Goal: Task Accomplishment & Management: Complete application form

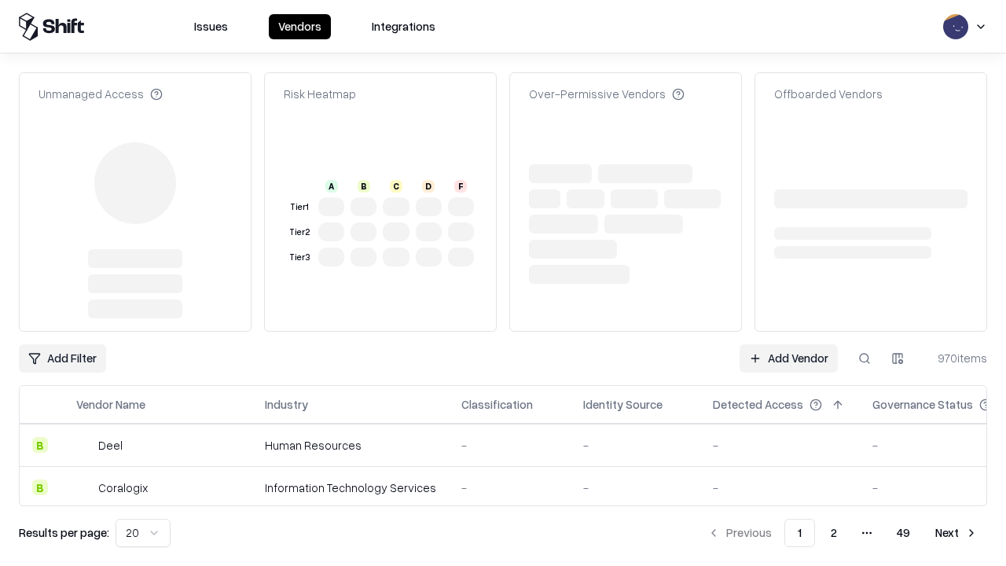
click at [788, 344] on link "Add Vendor" at bounding box center [789, 358] width 98 height 28
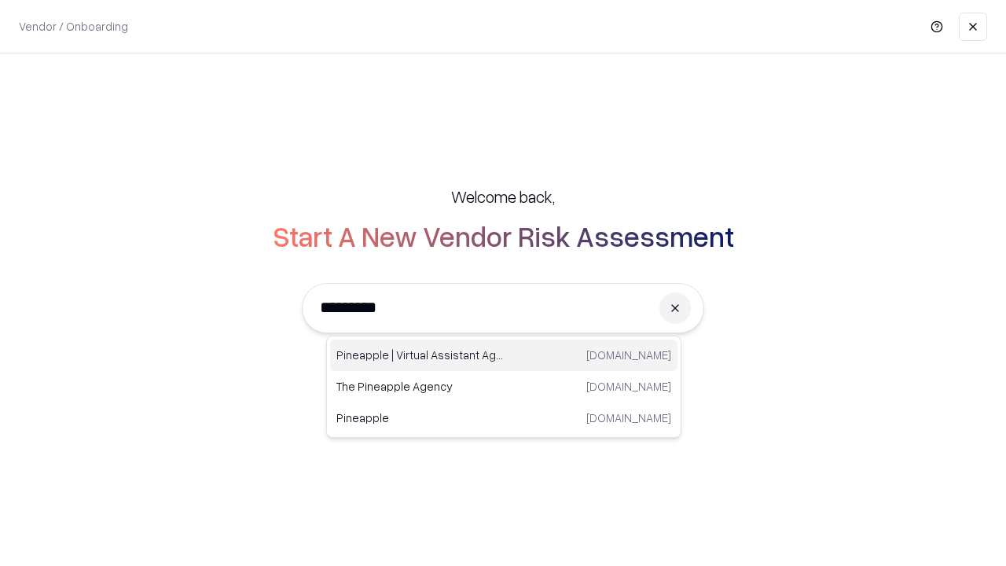
click at [504, 355] on div "Pineapple | Virtual Assistant Agency trypineapple.com" at bounding box center [503, 355] width 347 height 31
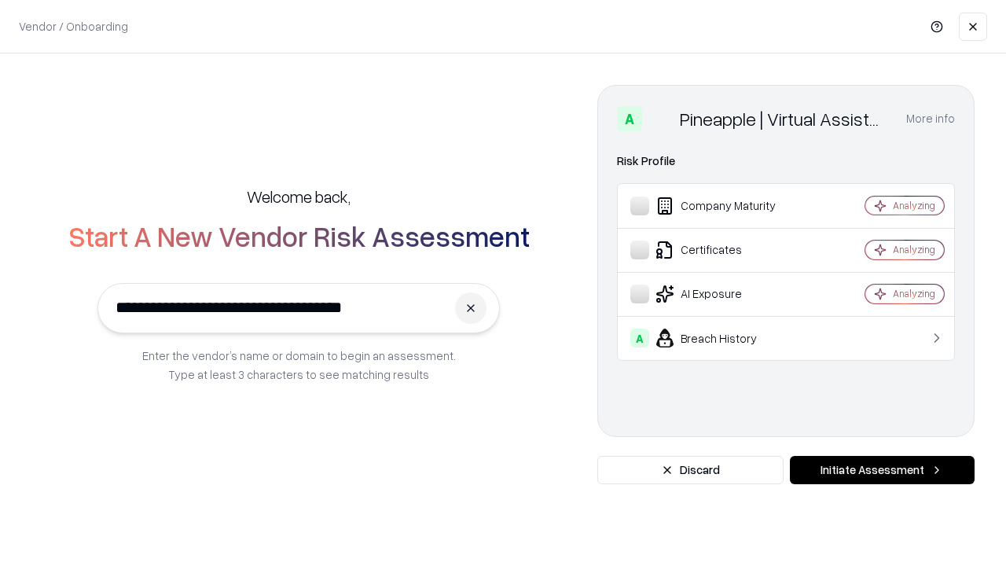
type input "**********"
click at [882, 470] on button "Initiate Assessment" at bounding box center [882, 470] width 185 height 28
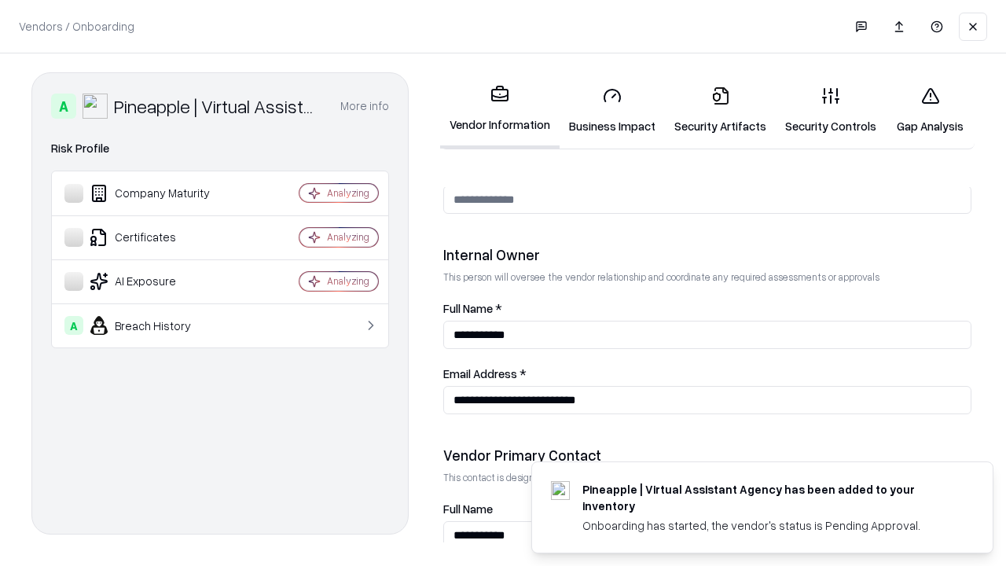
scroll to position [814, 0]
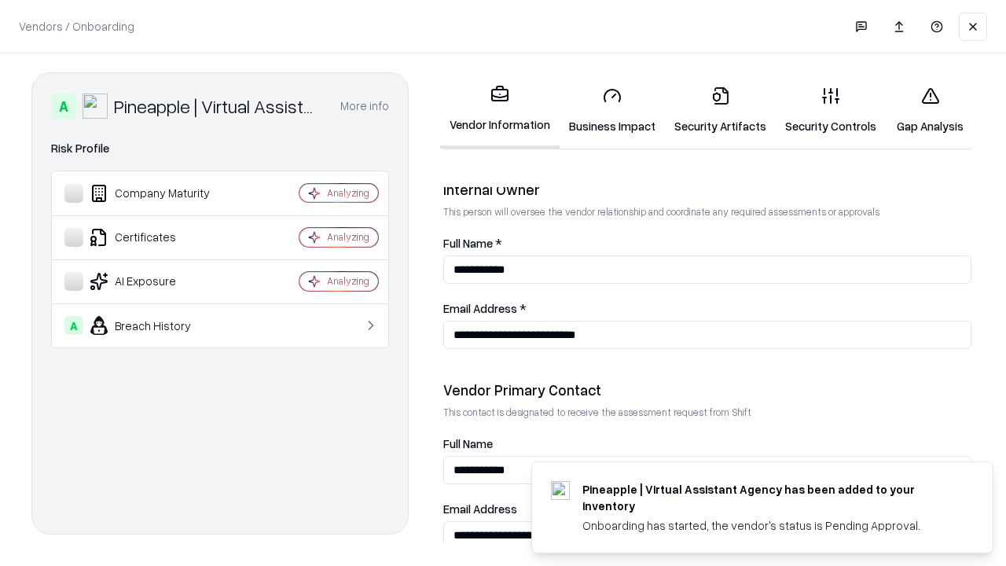
click at [612, 110] on link "Business Impact" at bounding box center [612, 110] width 105 height 73
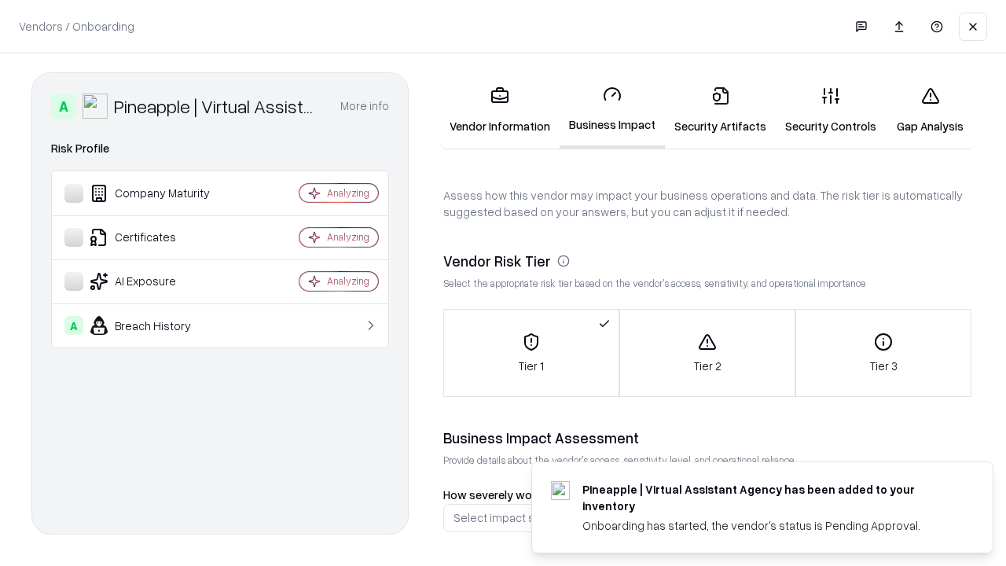
click at [720, 110] on link "Security Artifacts" at bounding box center [720, 110] width 111 height 73
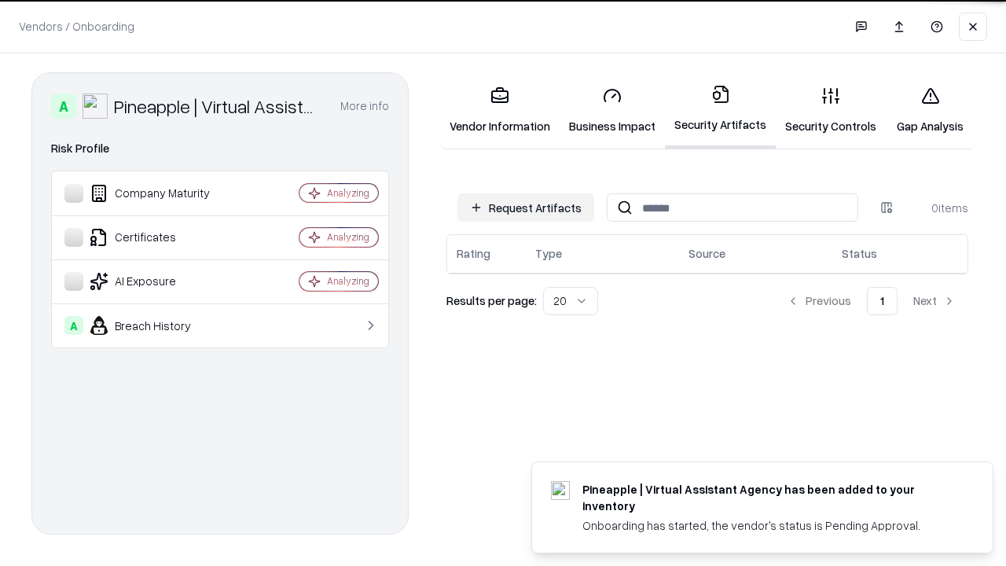
click at [526, 208] on button "Request Artifacts" at bounding box center [525, 207] width 137 height 28
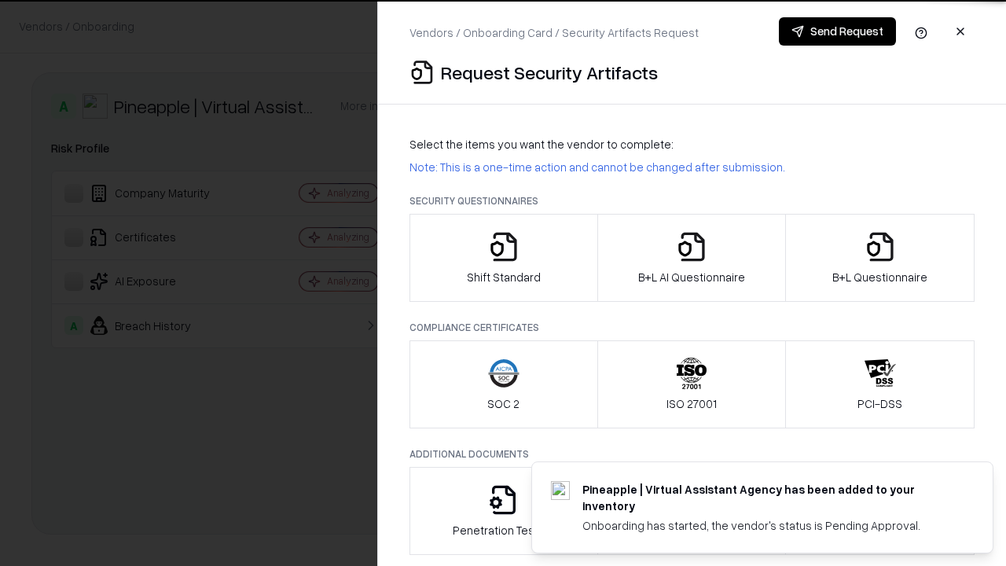
click at [503, 258] on icon "button" at bounding box center [503, 246] width 31 height 31
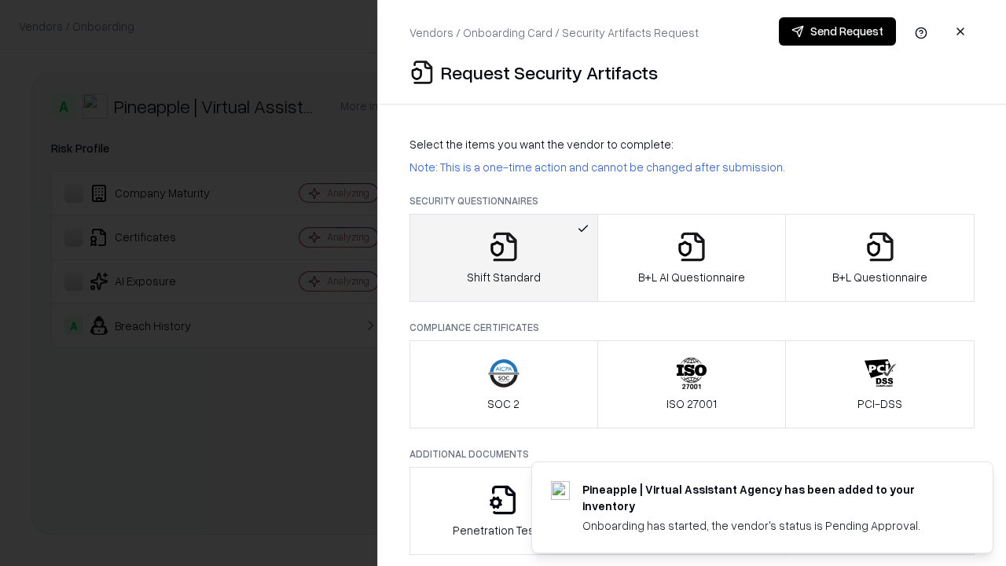
click at [837, 31] on button "Send Request" at bounding box center [837, 31] width 117 height 28
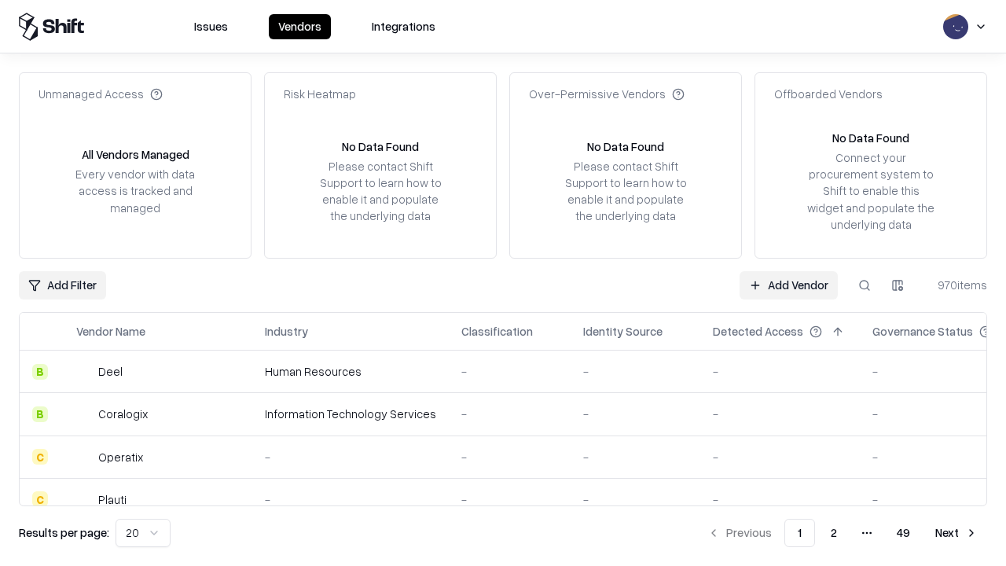
click at [865, 285] on button at bounding box center [865, 285] width 28 height 28
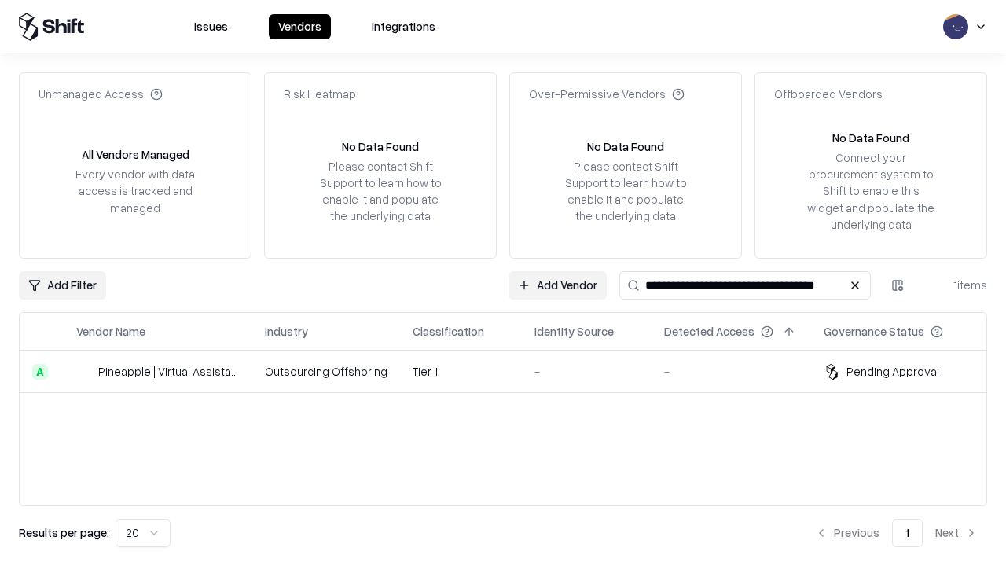
type input "**********"
click at [513, 371] on td "Tier 1" at bounding box center [461, 372] width 122 height 42
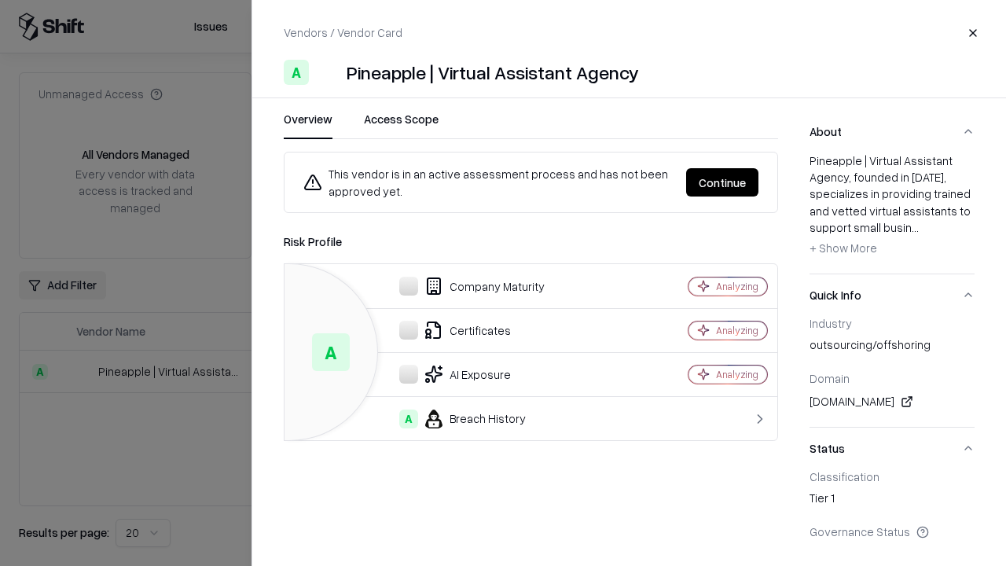
click at [722, 182] on button "Continue" at bounding box center [722, 182] width 72 height 28
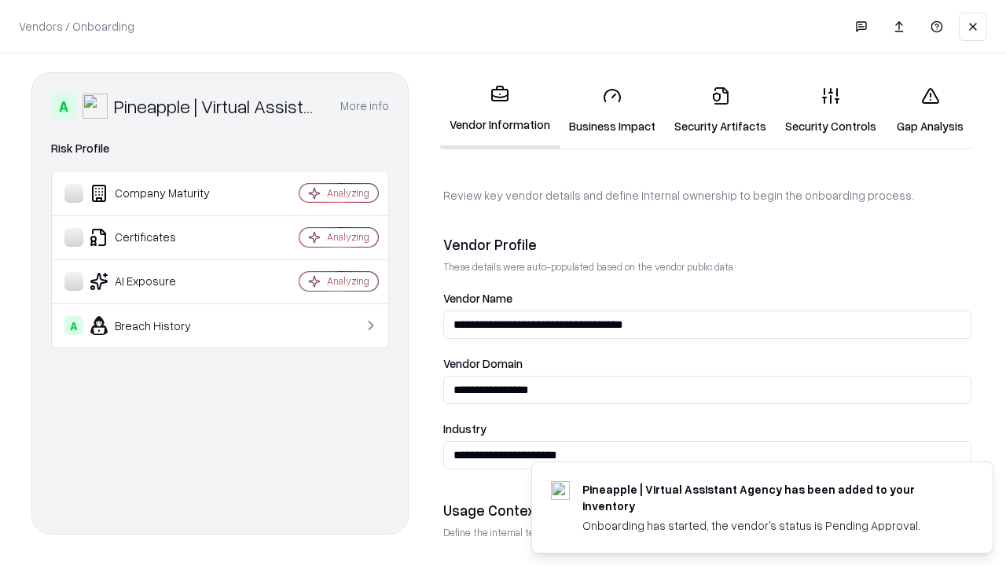
click at [720, 110] on link "Security Artifacts" at bounding box center [720, 110] width 111 height 73
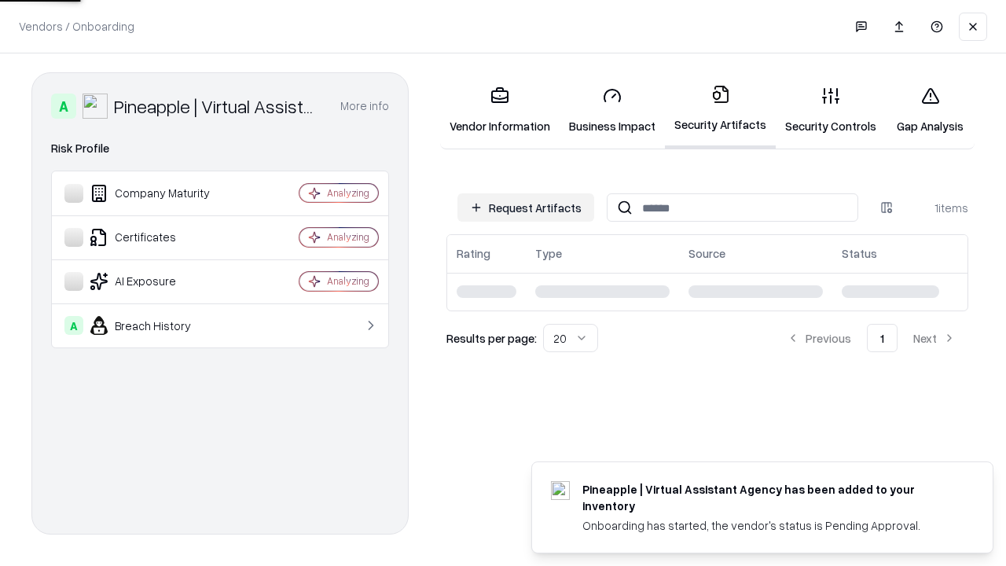
click at [831, 110] on link "Security Controls" at bounding box center [831, 110] width 110 height 73
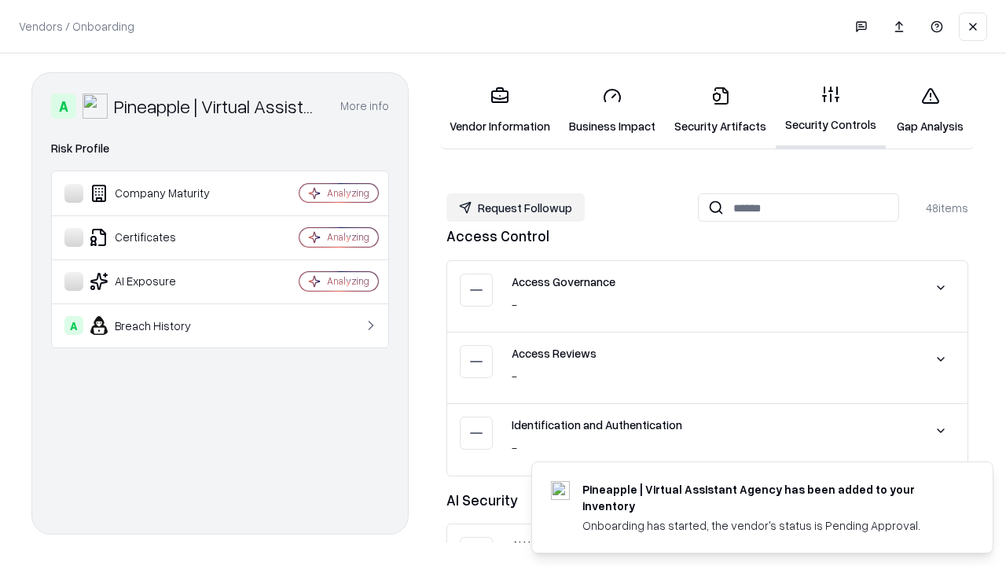
click at [516, 208] on button "Request Followup" at bounding box center [515, 207] width 138 height 28
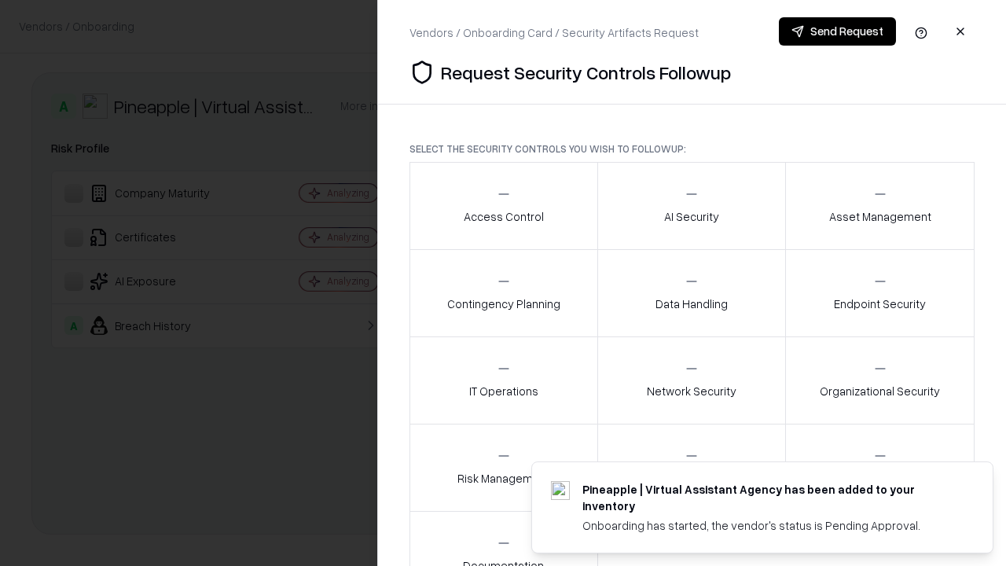
click at [503, 206] on div "Access Control" at bounding box center [504, 205] width 80 height 39
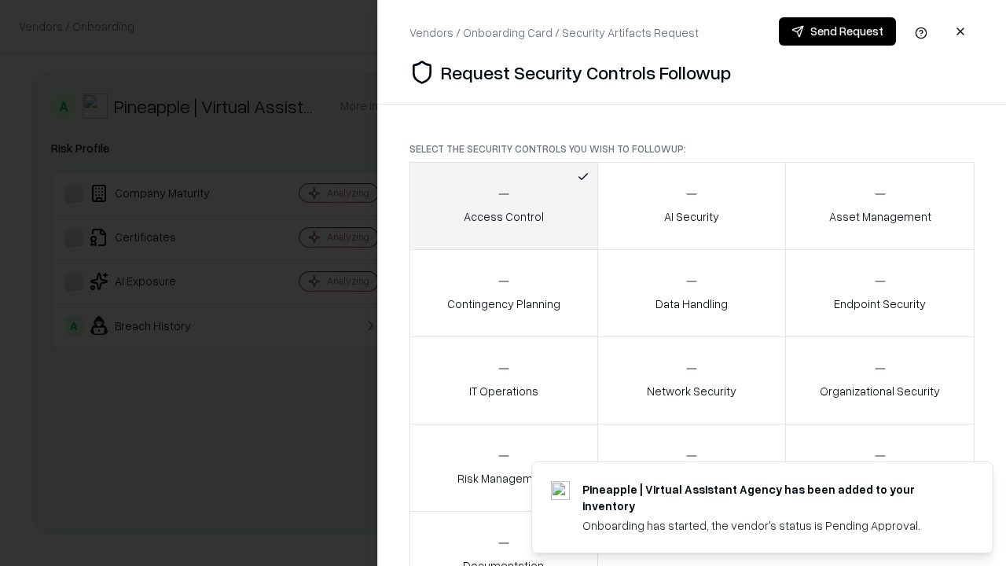
click at [837, 31] on button "Send Request" at bounding box center [837, 31] width 117 height 28
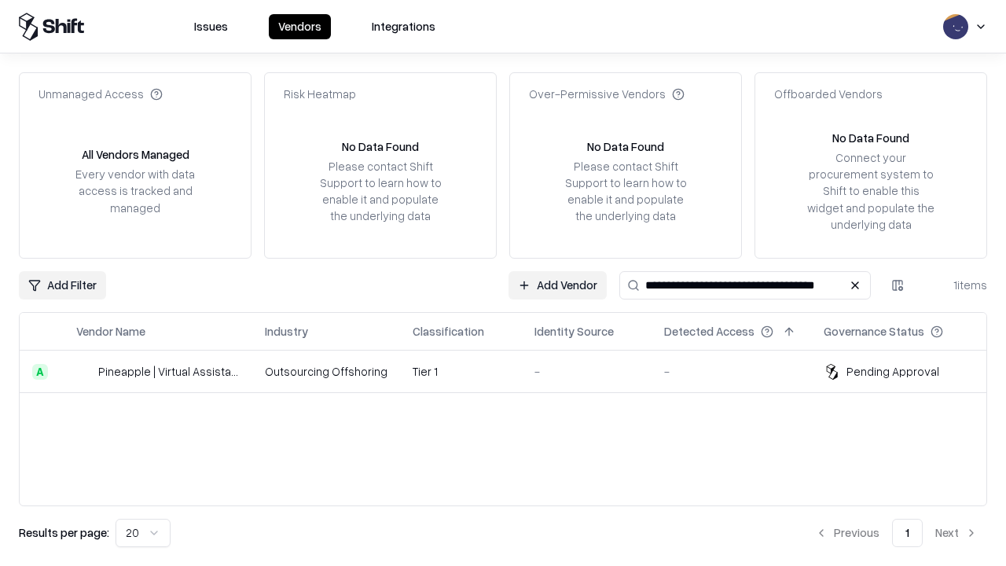
type input "**********"
click at [513, 371] on td "Tier 1" at bounding box center [461, 372] width 122 height 42
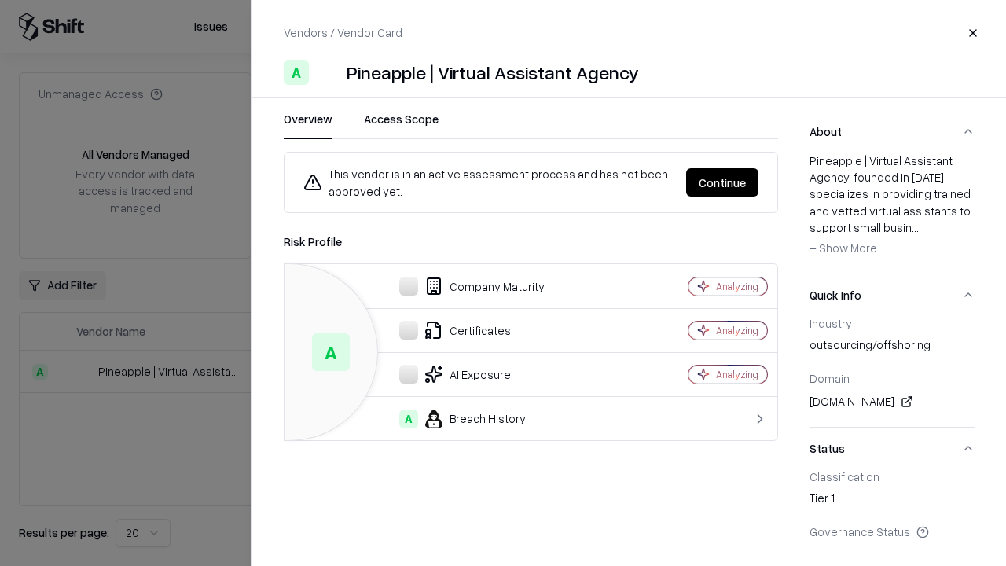
click at [722, 182] on button "Continue" at bounding box center [722, 182] width 72 height 28
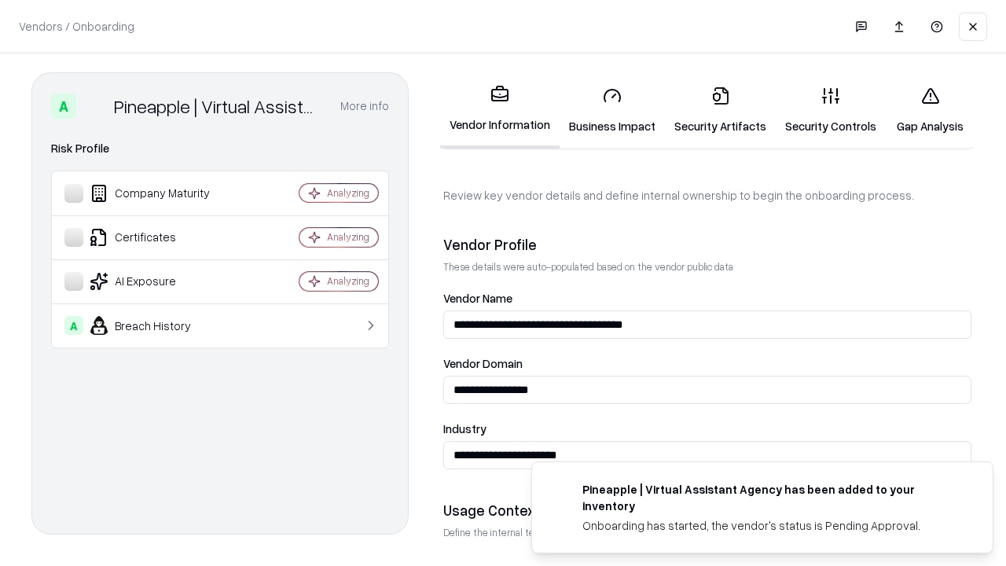
click at [930, 110] on link "Gap Analysis" at bounding box center [930, 110] width 89 height 73
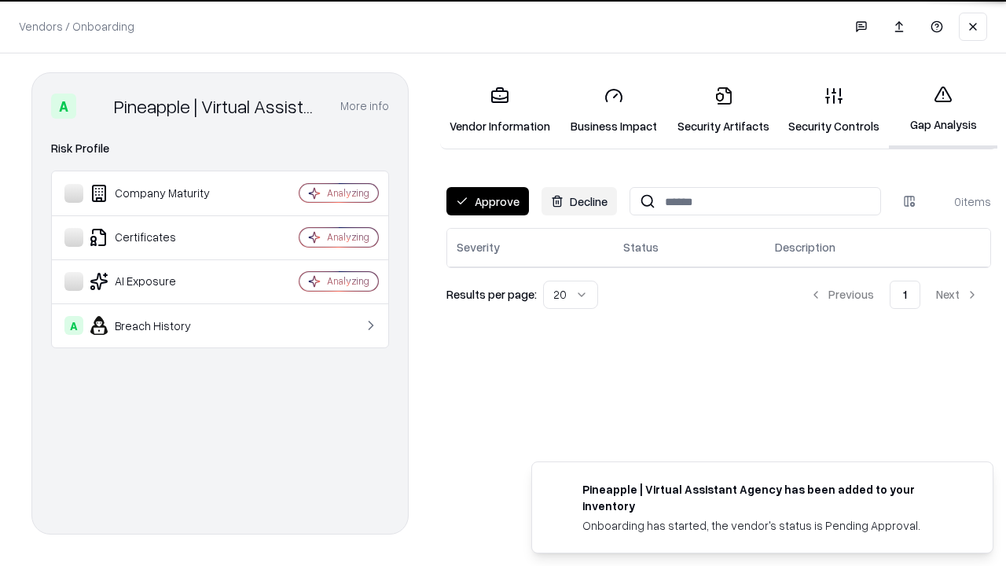
click at [487, 201] on button "Approve" at bounding box center [487, 201] width 83 height 28
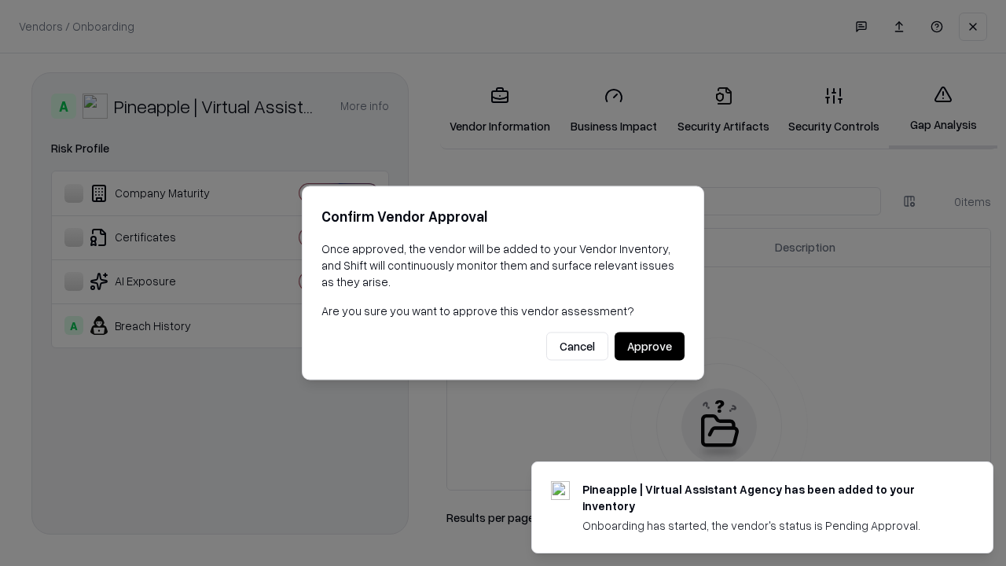
click at [649, 346] on button "Approve" at bounding box center [650, 347] width 70 height 28
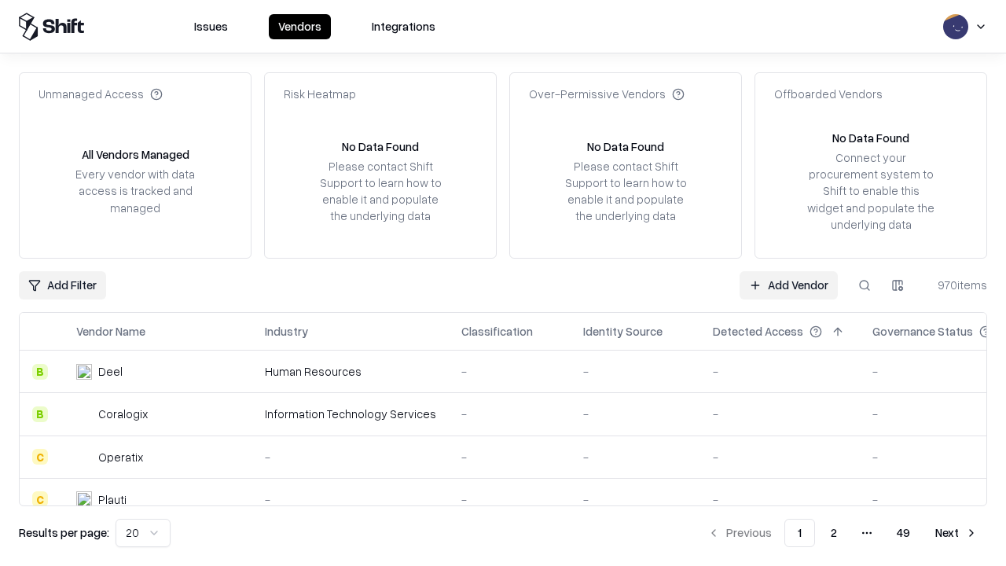
type input "**********"
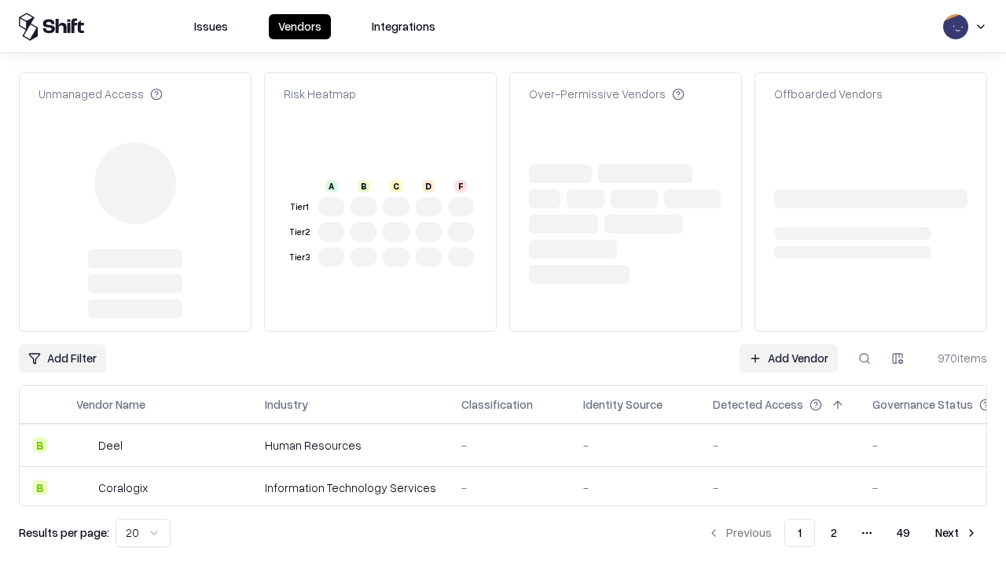
click at [788, 358] on link "Add Vendor" at bounding box center [789, 358] width 98 height 28
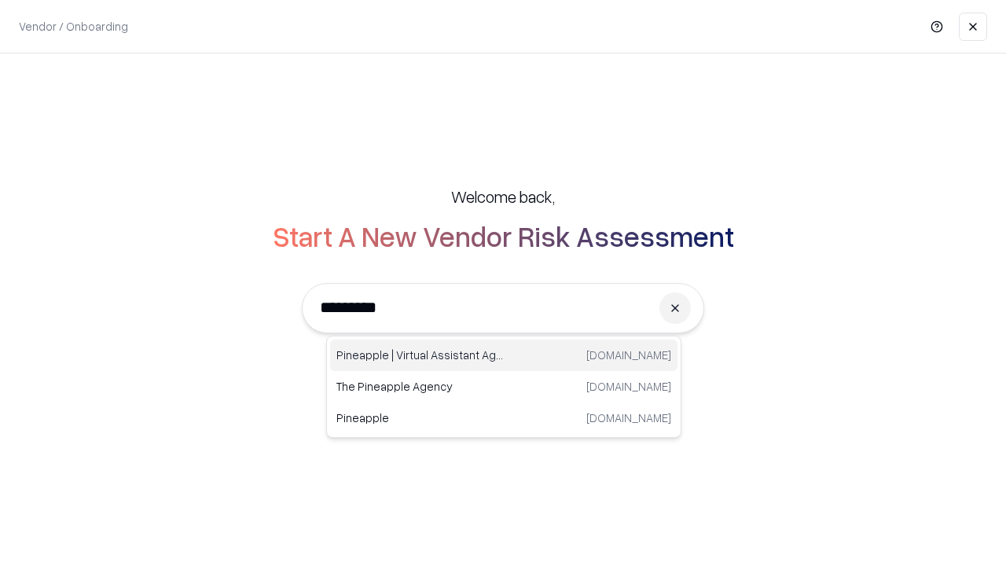
click at [504, 355] on div "Pineapple | Virtual Assistant Agency trypineapple.com" at bounding box center [503, 355] width 347 height 31
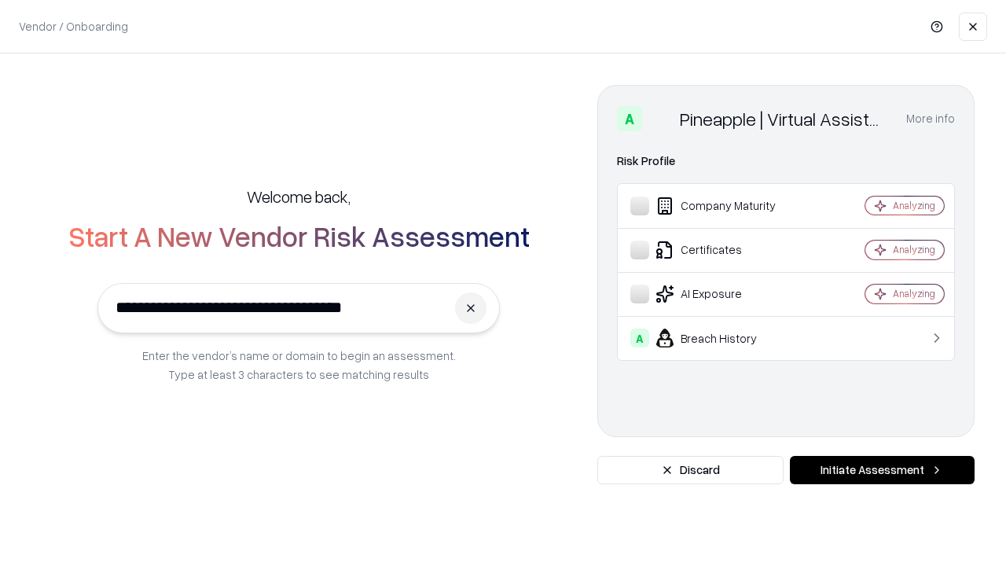
type input "**********"
click at [882, 470] on button "Initiate Assessment" at bounding box center [882, 470] width 185 height 28
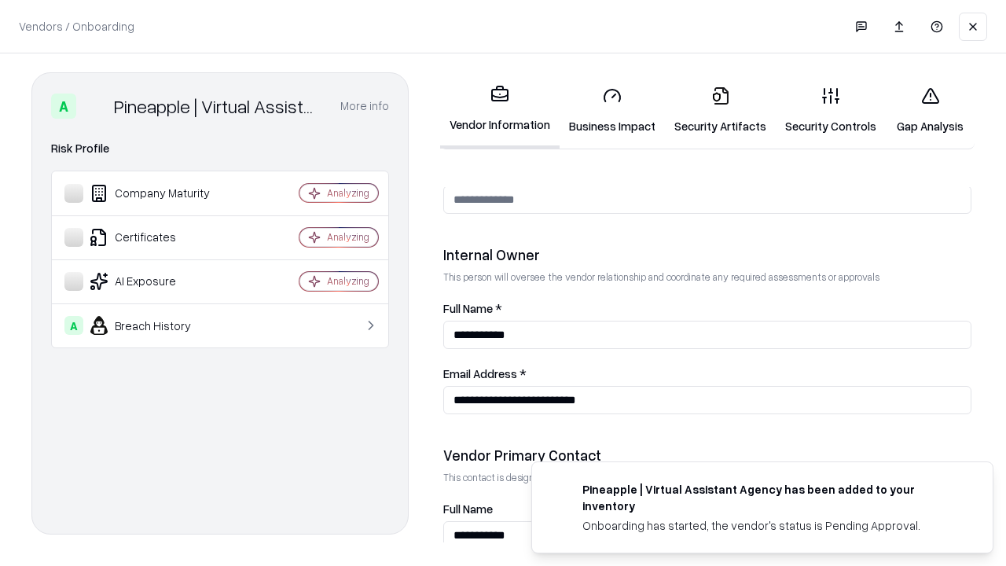
scroll to position [814, 0]
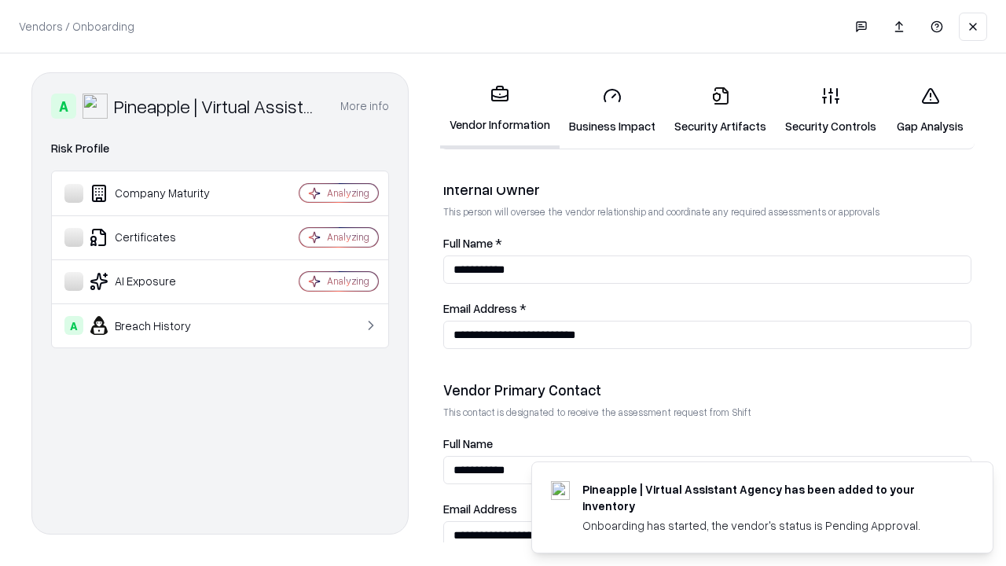
click at [930, 110] on link "Gap Analysis" at bounding box center [930, 110] width 89 height 73
